Goal: Information Seeking & Learning: Learn about a topic

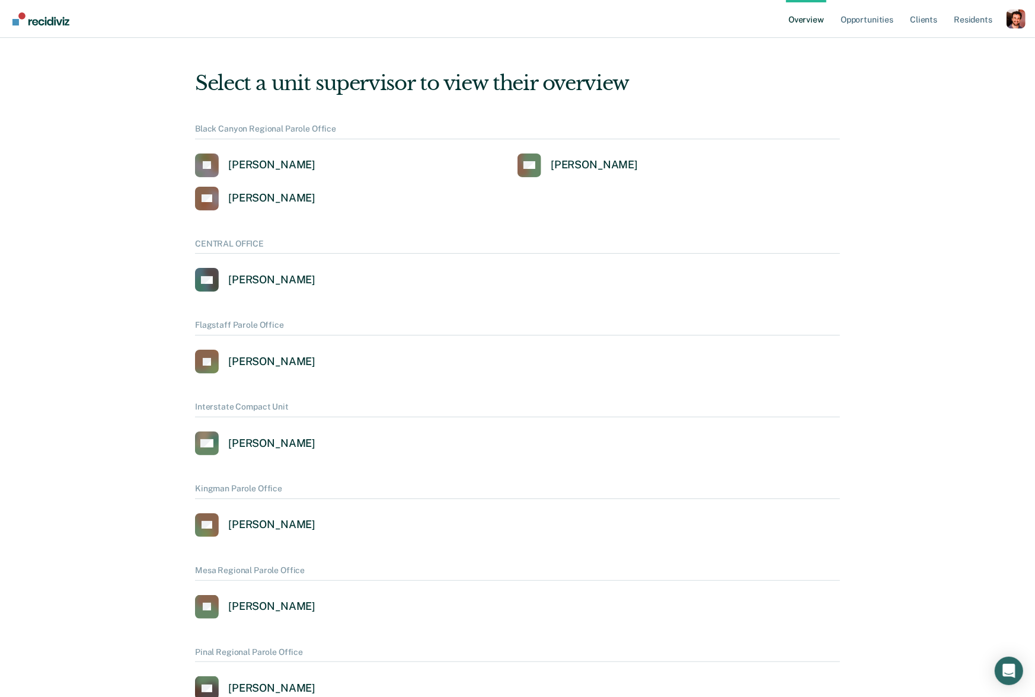
click at [1011, 21] on div "Profile dropdown button" at bounding box center [1015, 18] width 19 height 19
click at [952, 49] on link "Profile" at bounding box center [968, 54] width 76 height 10
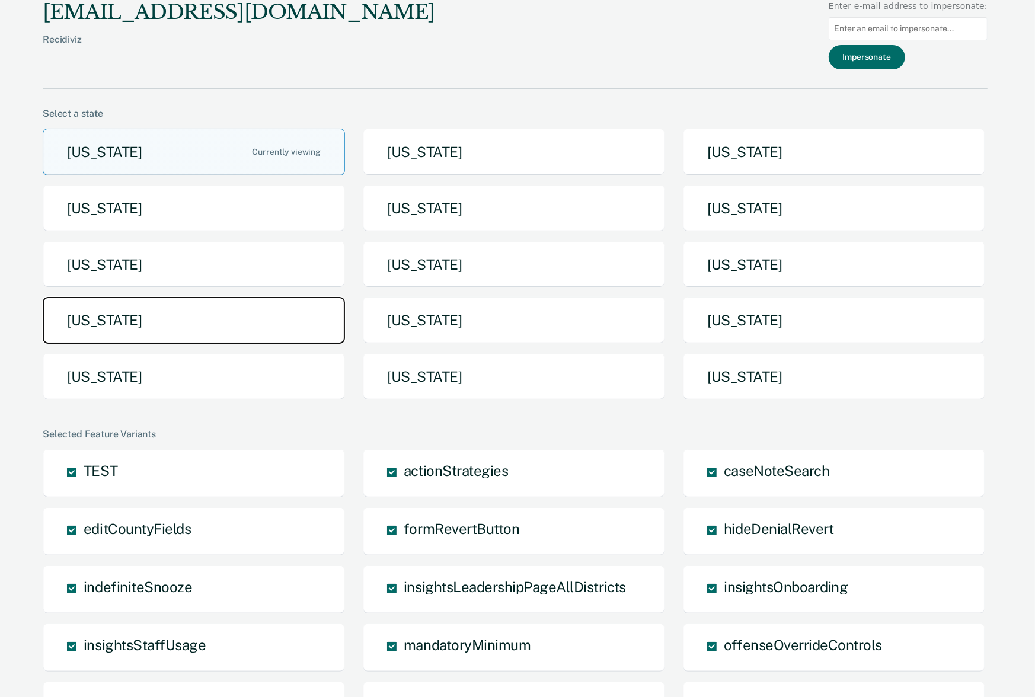
click at [273, 334] on button "[US_STATE]" at bounding box center [194, 320] width 302 height 47
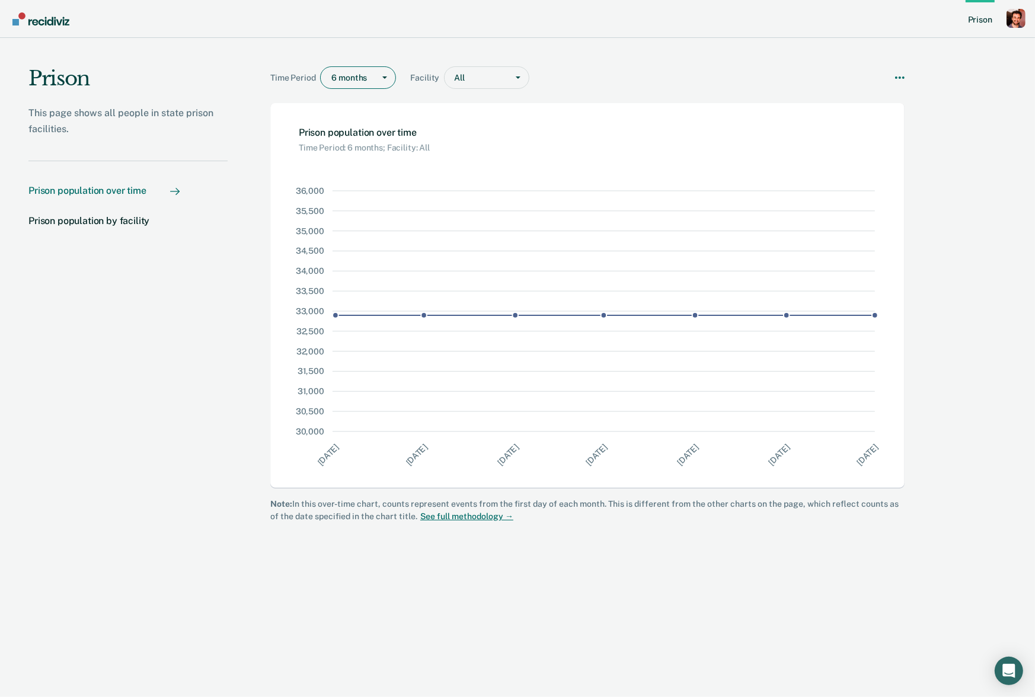
click at [348, 73] on div "Main chart and filter content" at bounding box center [349, 78] width 37 height 12
click at [355, 167] on div "5 years" at bounding box center [358, 162] width 75 height 20
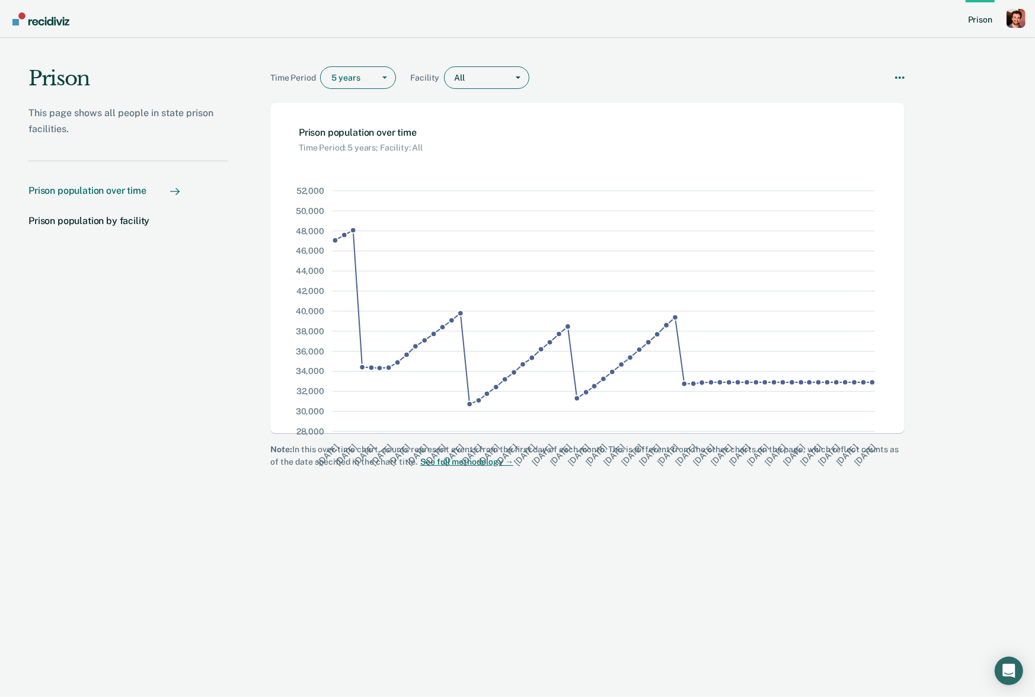
click at [470, 85] on div "All" at bounding box center [475, 77] width 63 height 17
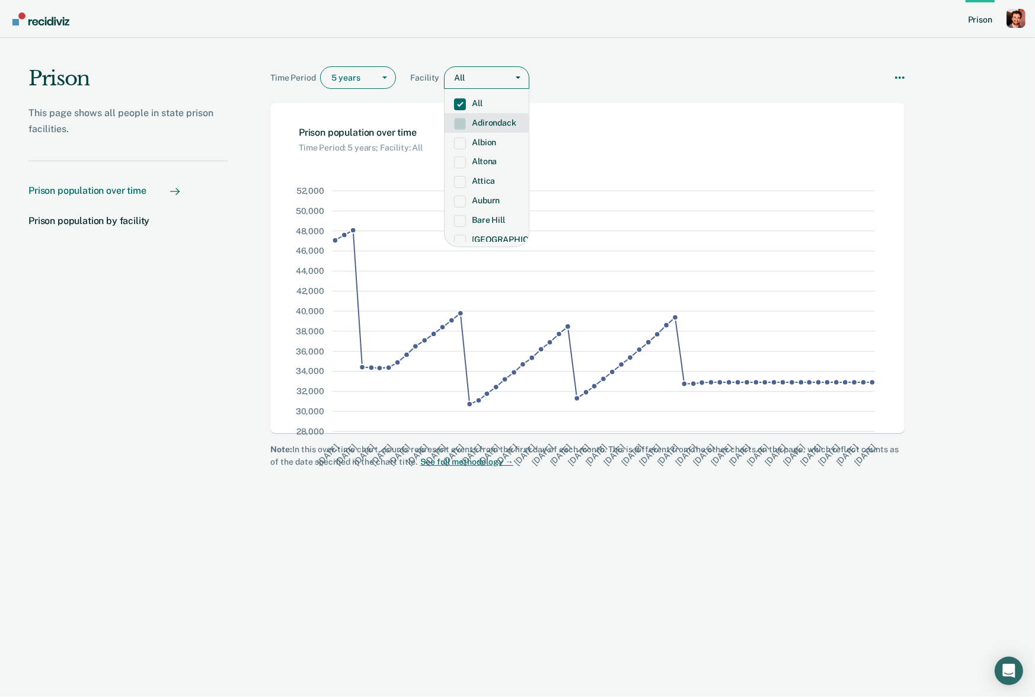
click at [473, 121] on label "Adirondack" at bounding box center [486, 123] width 65 height 10
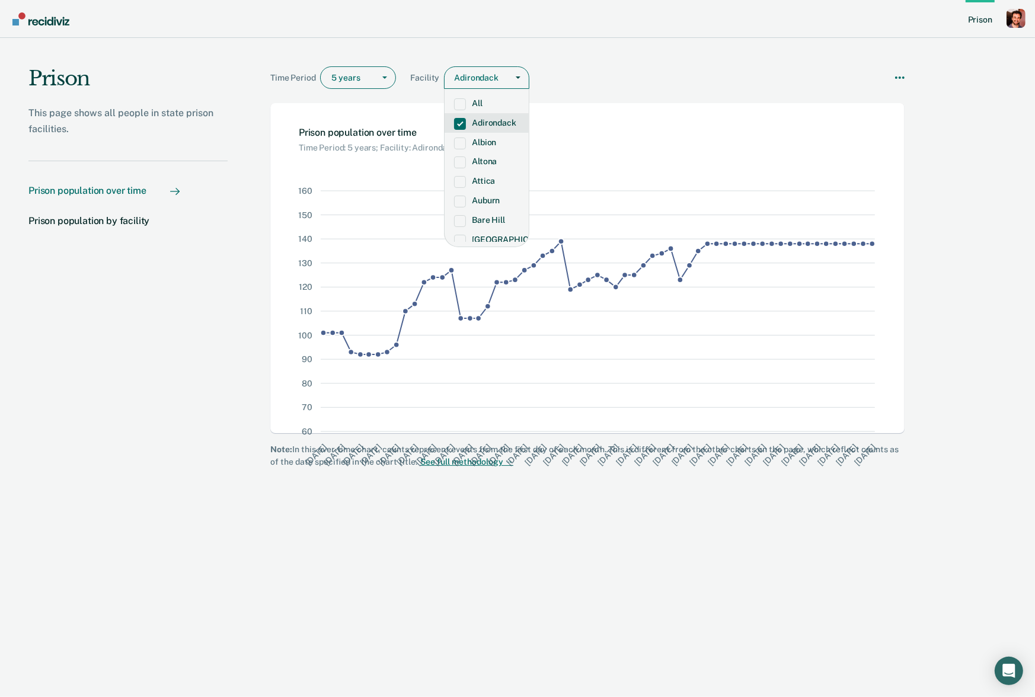
click at [473, 120] on label "Adirondack" at bounding box center [486, 123] width 65 height 10
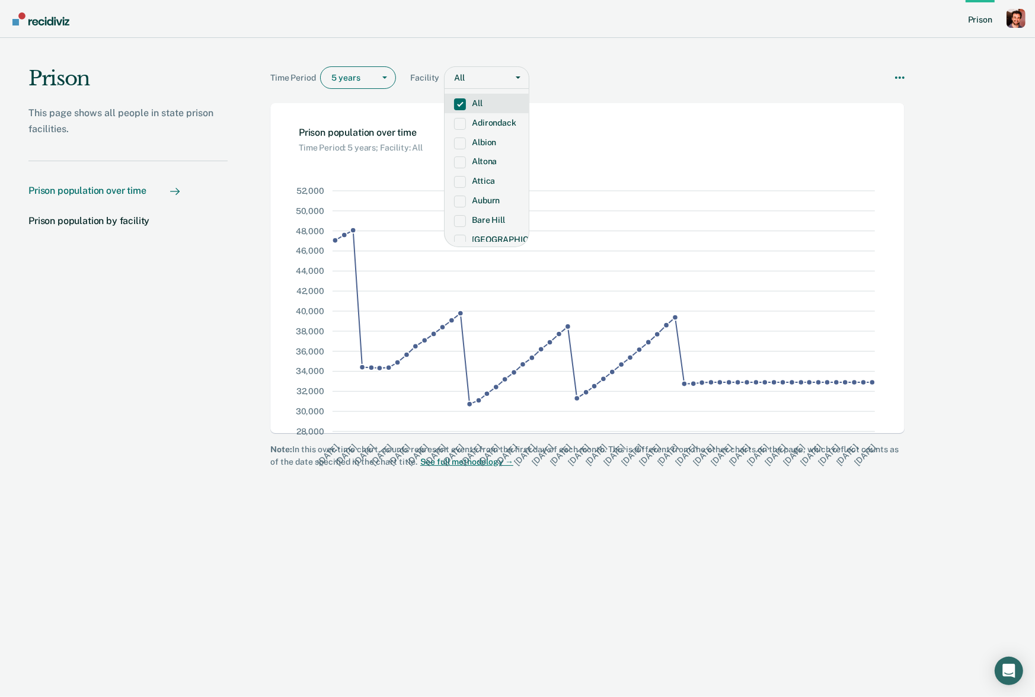
click at [113, 212] on div "Prison population over time" at bounding box center [103, 200] width 151 height 30
click at [100, 225] on div "Prison population by facility" at bounding box center [88, 220] width 121 height 11
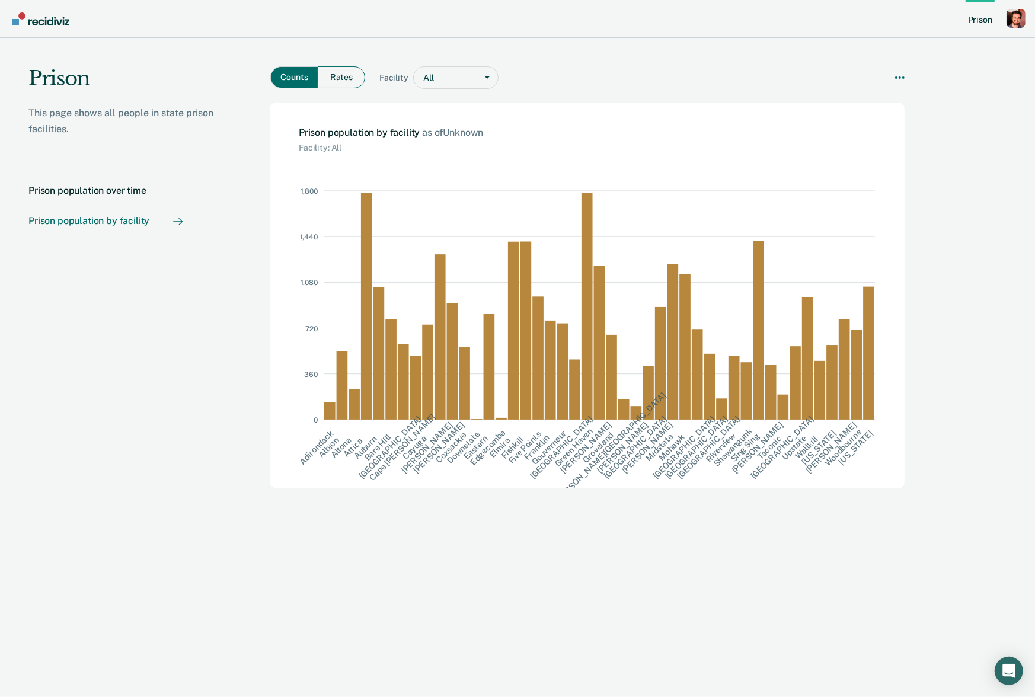
click at [334, 75] on button "Rates" at bounding box center [341, 77] width 47 height 22
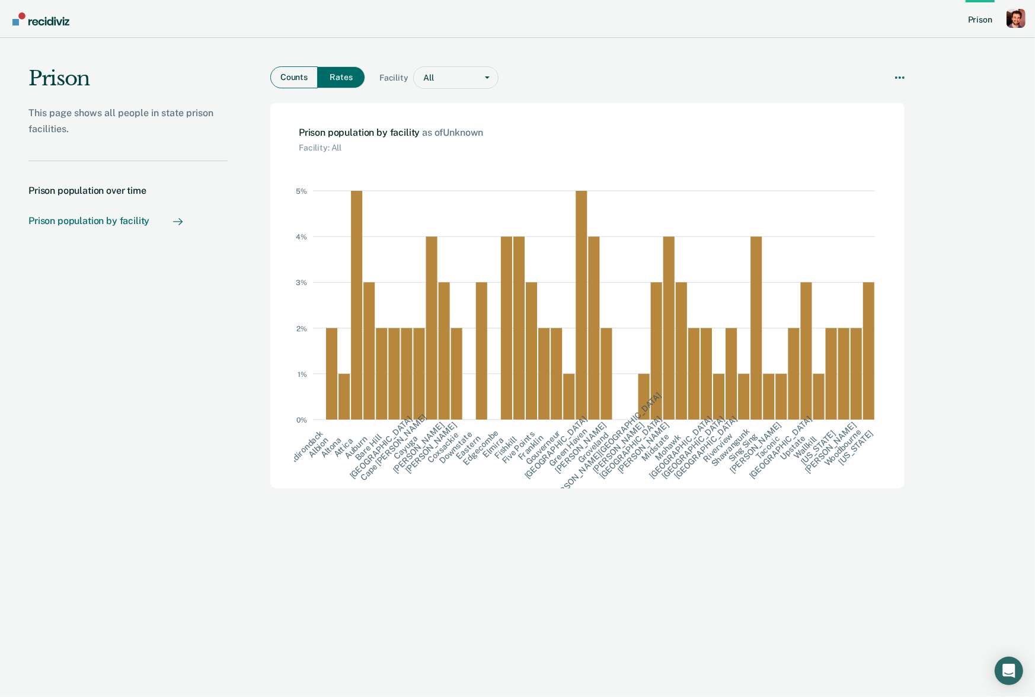
click at [299, 81] on button "Counts" at bounding box center [293, 77] width 47 height 22
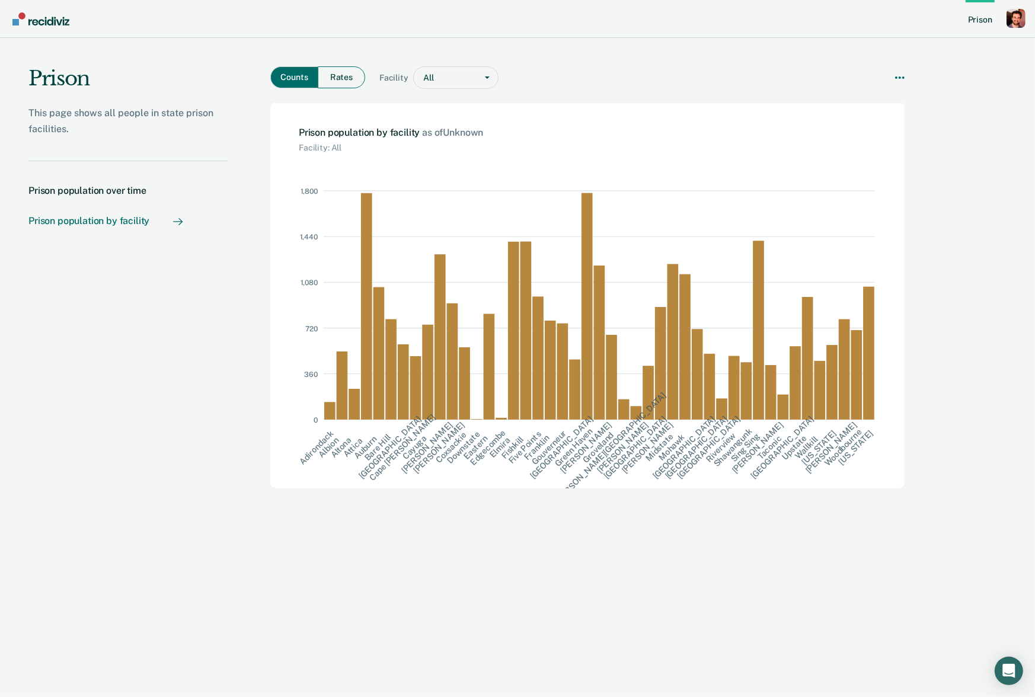
click at [329, 84] on button "Rates" at bounding box center [341, 77] width 47 height 22
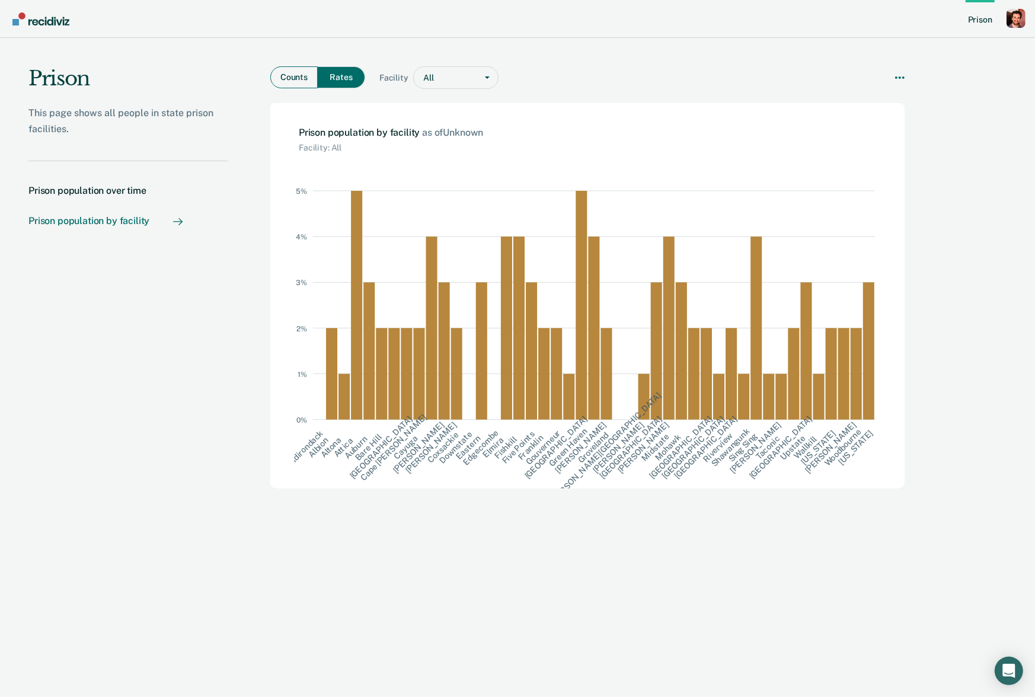
click at [286, 81] on button "Counts" at bounding box center [293, 77] width 47 height 22
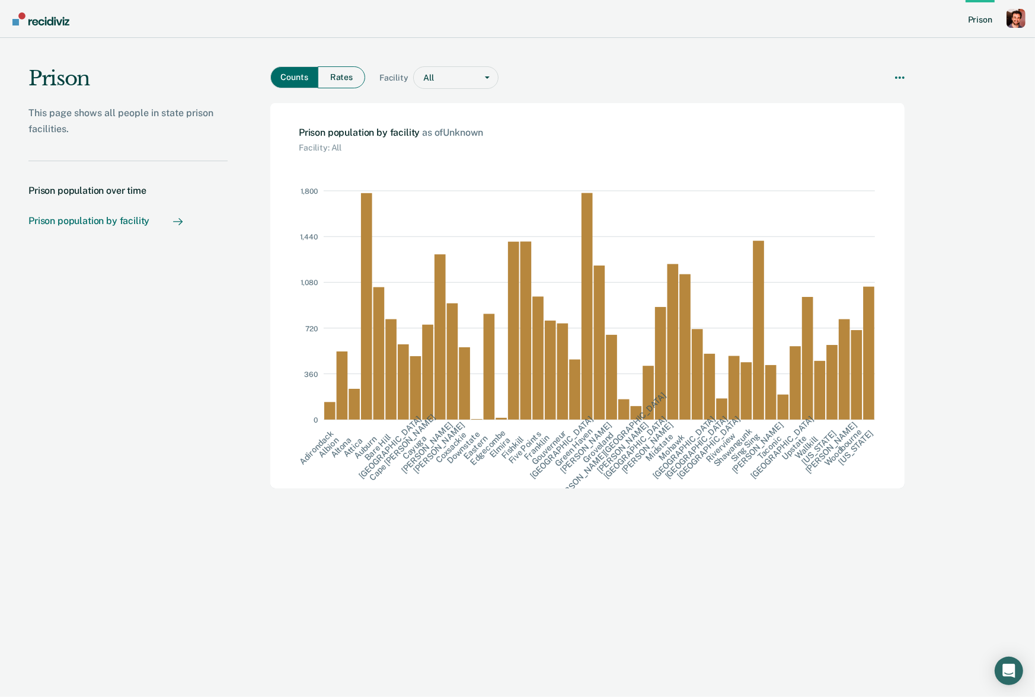
click at [335, 82] on button "Rates" at bounding box center [341, 77] width 47 height 22
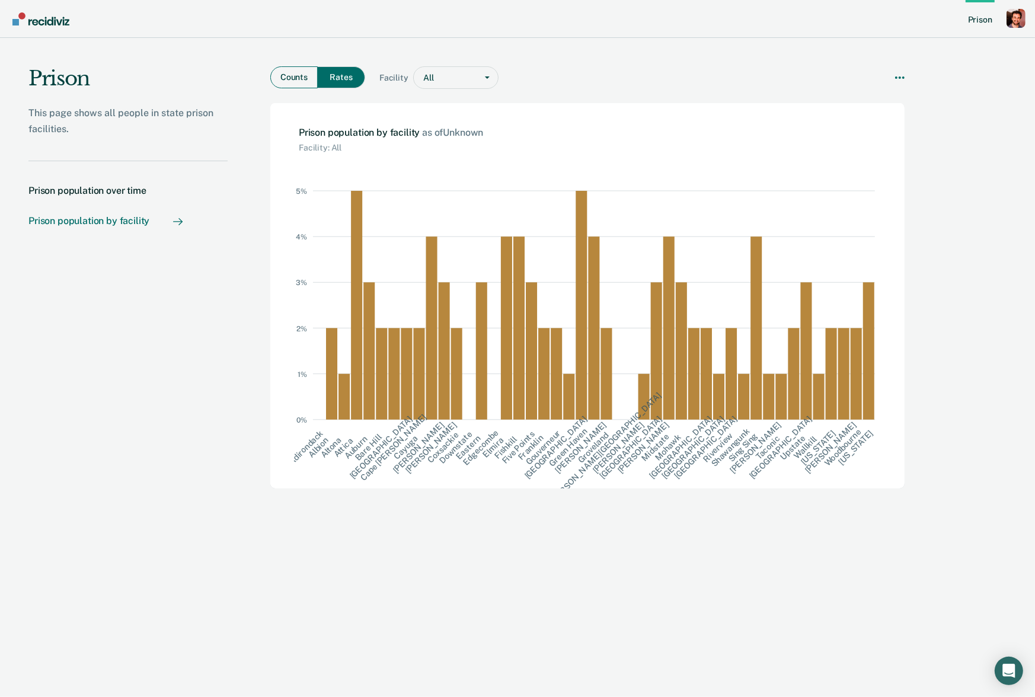
click at [300, 81] on button "Counts" at bounding box center [293, 77] width 47 height 22
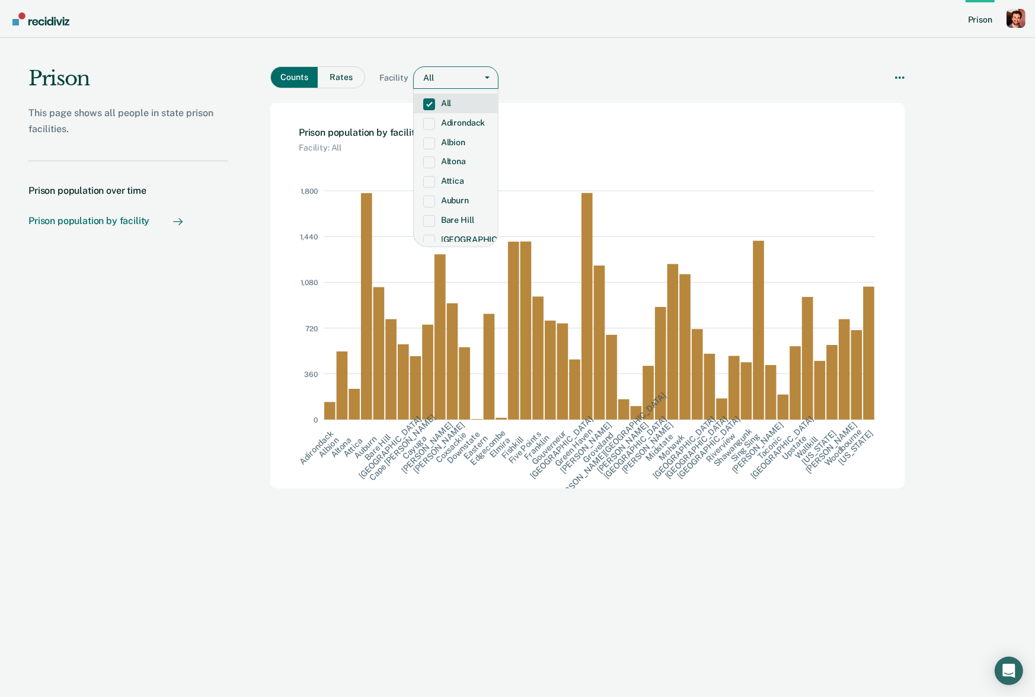
click at [453, 69] on div "All" at bounding box center [445, 77] width 63 height 17
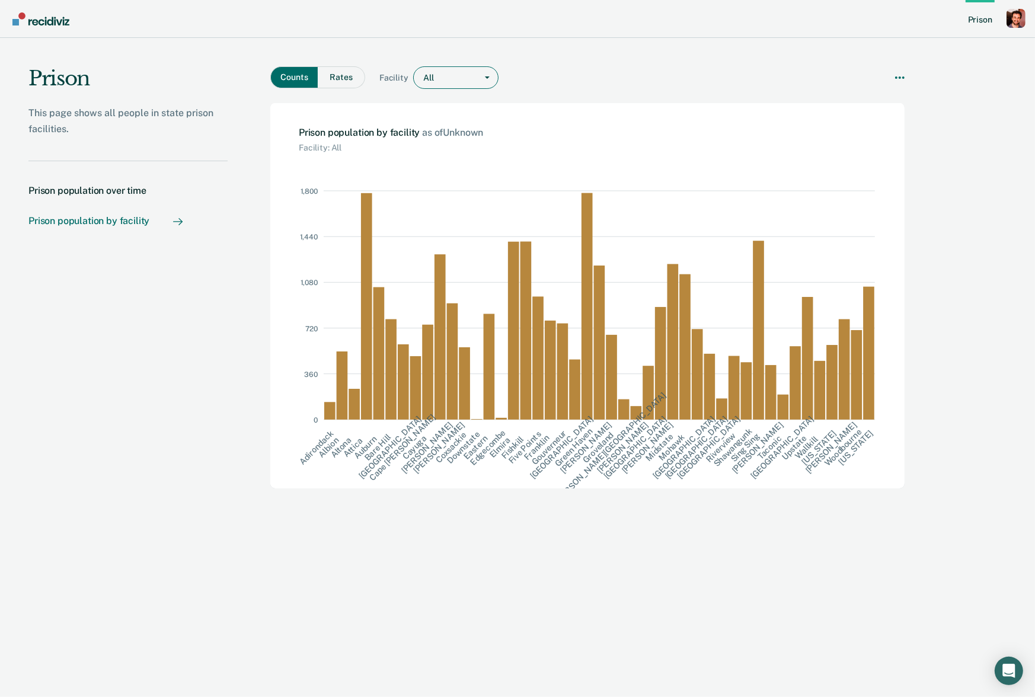
click at [453, 69] on div "All" at bounding box center [445, 77] width 63 height 17
click at [103, 188] on div "Prison population over time" at bounding box center [87, 190] width 118 height 11
